Goal: Check status

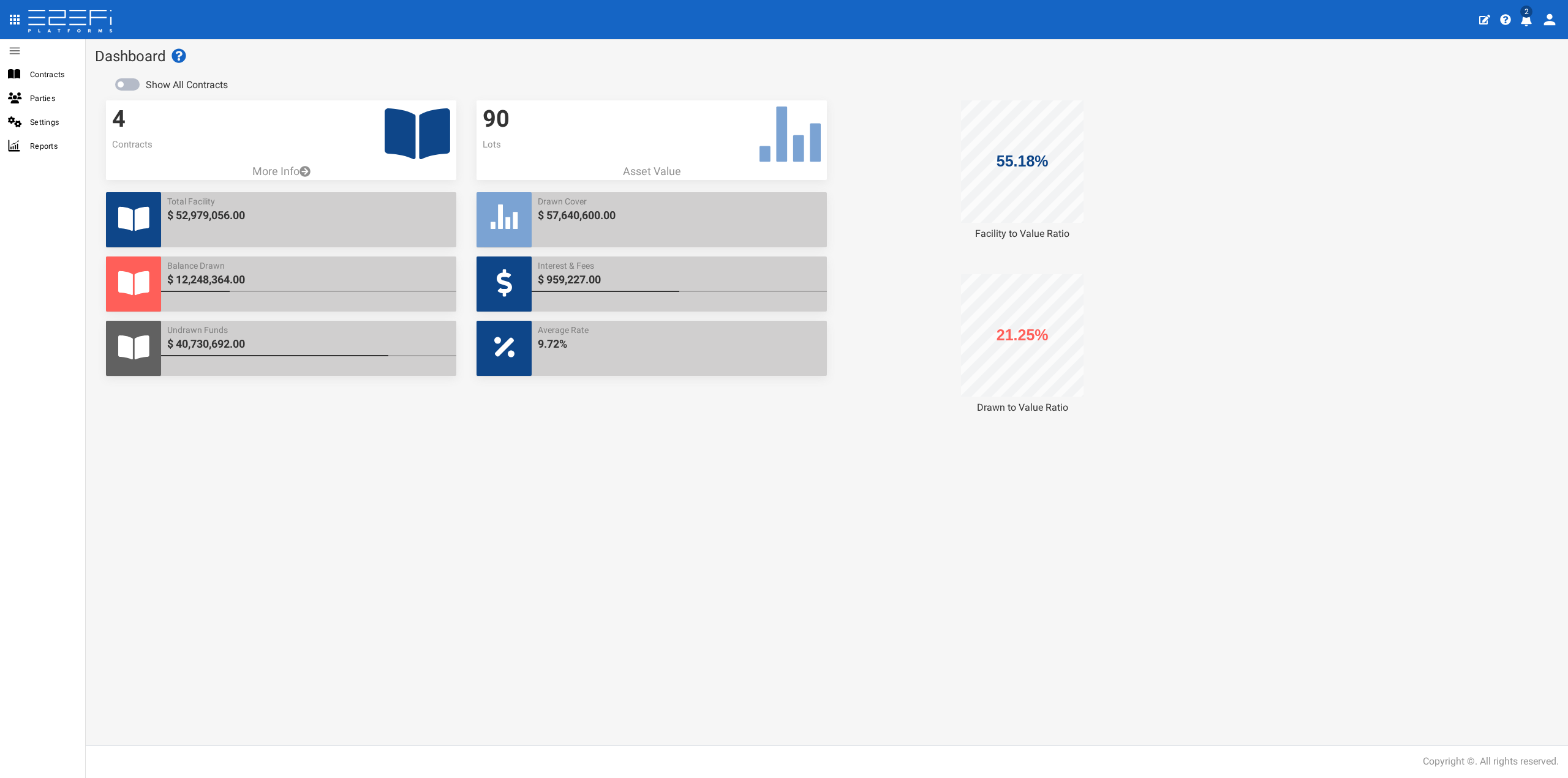
click at [411, 136] on icon at bounding box center [417, 133] width 66 height 51
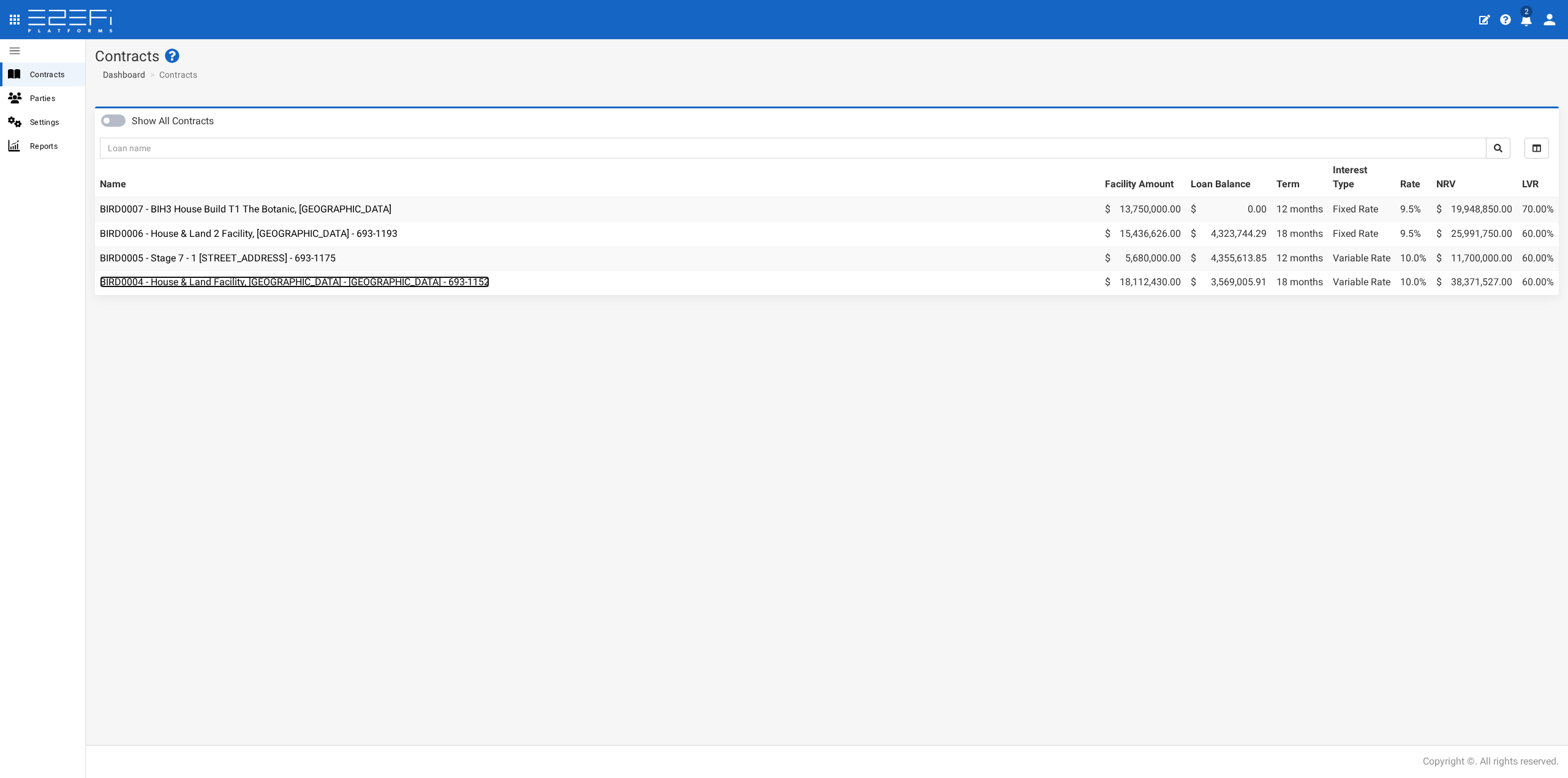
click at [264, 286] on link "BIRD0004 - House & Land Facility, [GEOGRAPHIC_DATA] - [GEOGRAPHIC_DATA] - 693-1…" at bounding box center [295, 281] width 390 height 12
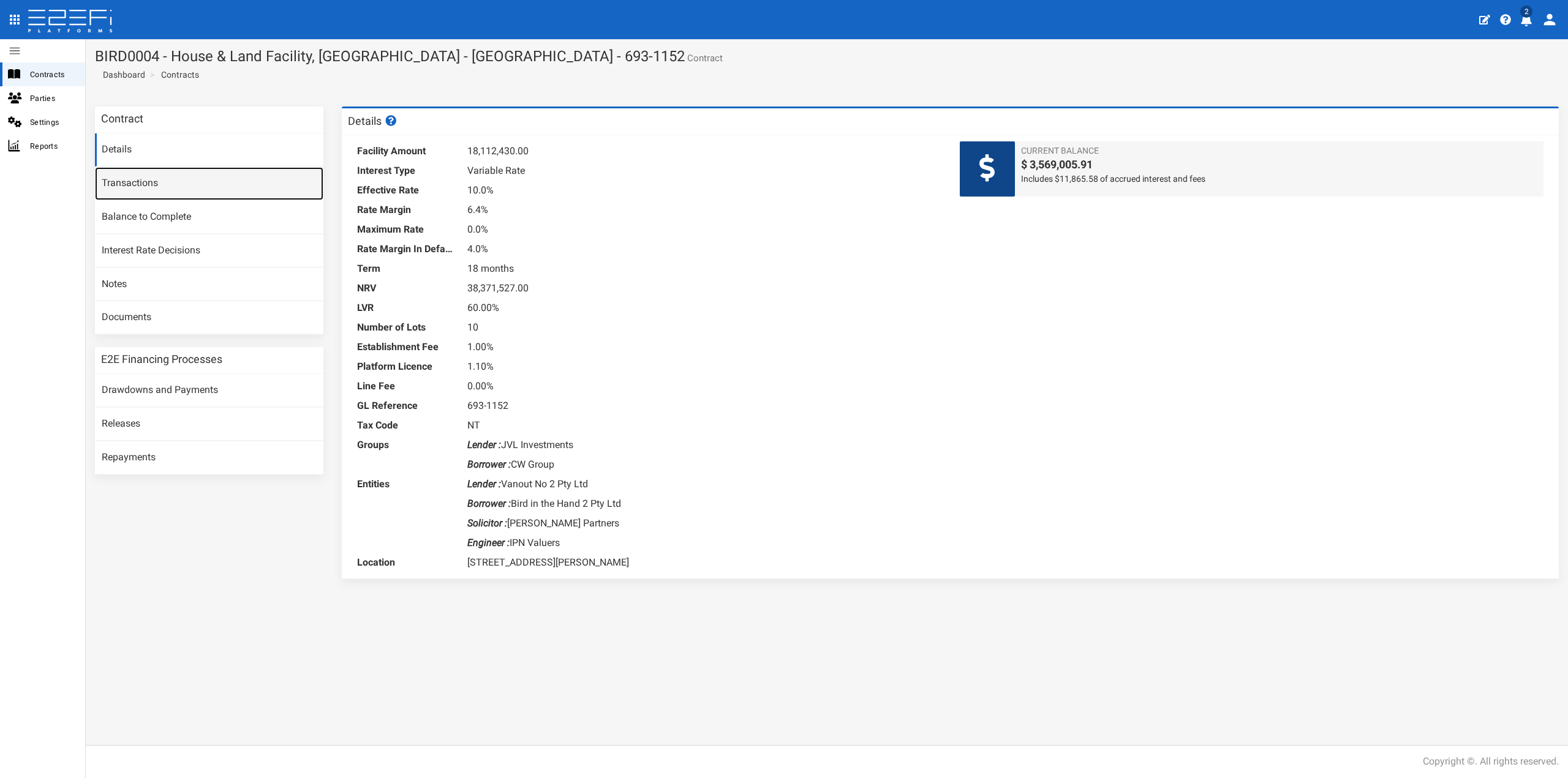
click at [169, 181] on link "Transactions" at bounding box center [209, 184] width 229 height 33
